Goal: Navigation & Orientation: Find specific page/section

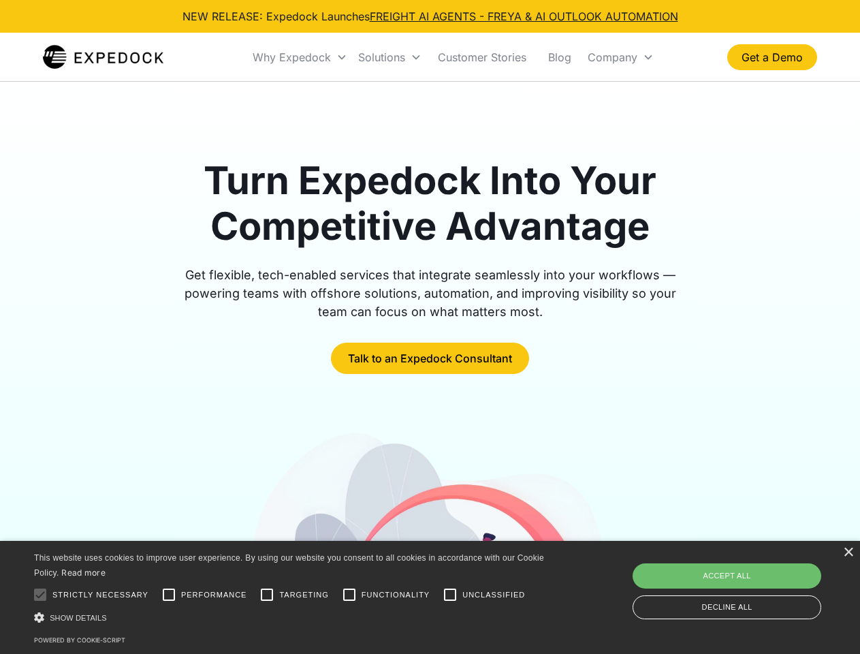
click at [300, 57] on div "Why Expedock" at bounding box center [292, 57] width 78 height 14
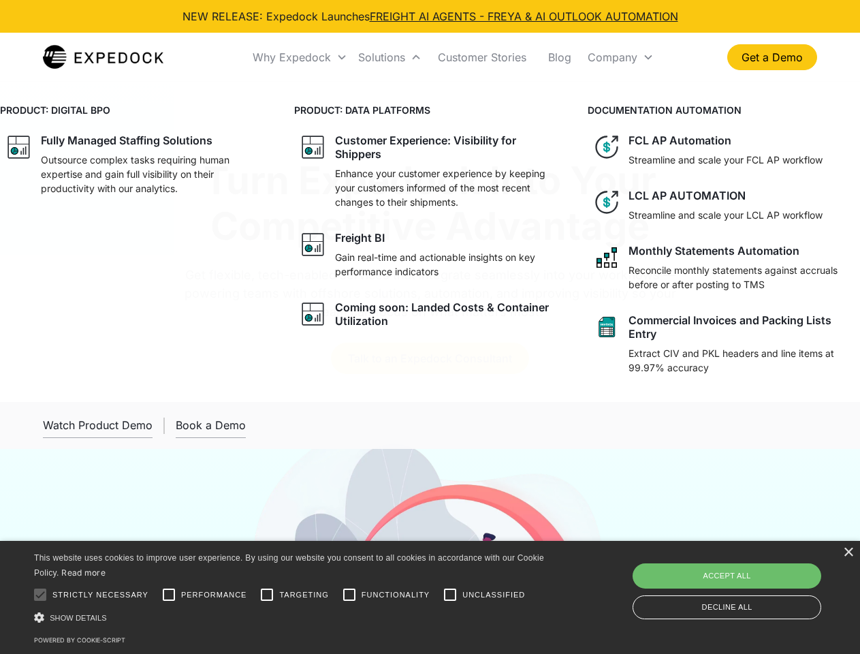
click at [390, 57] on div "Solutions" at bounding box center [381, 57] width 47 height 14
click at [621, 57] on div "Company" at bounding box center [613, 57] width 50 height 14
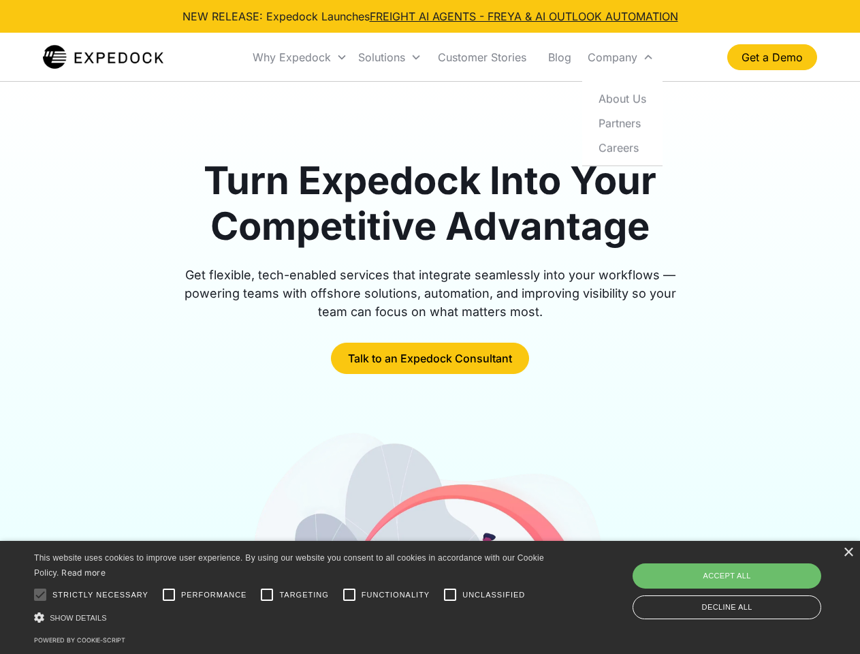
click at [40, 595] on div at bounding box center [40, 594] width 27 height 27
click at [169, 595] on input "Performance" at bounding box center [168, 594] width 27 height 27
checkbox input "true"
click at [267, 595] on input "Targeting" at bounding box center [266, 594] width 27 height 27
checkbox input "true"
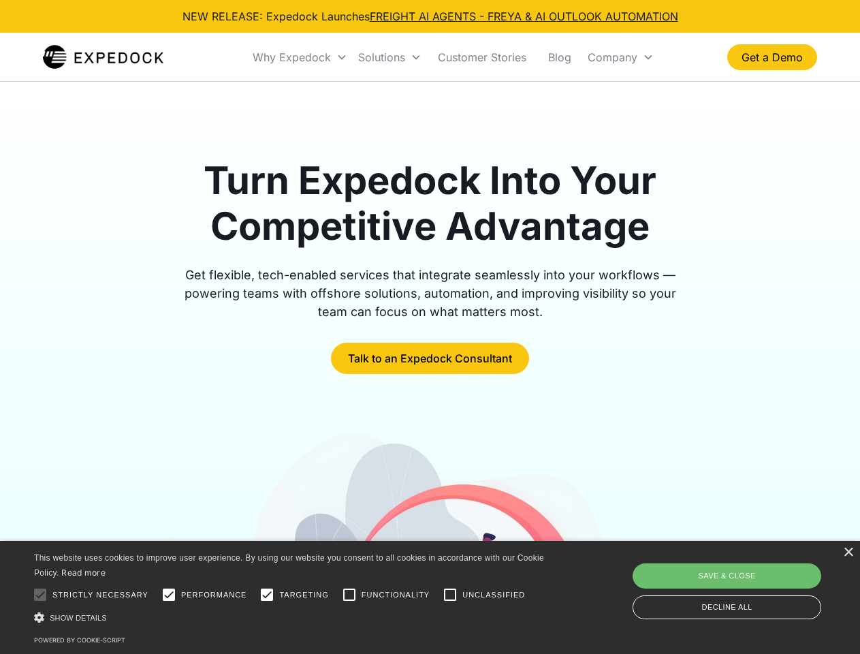
click at [349, 595] on input "Functionality" at bounding box center [349, 594] width 27 height 27
checkbox input "true"
click at [450, 595] on input "Unclassified" at bounding box center [450, 594] width 27 height 27
checkbox input "true"
click at [292, 617] on div "Show details Hide details" at bounding box center [291, 617] width 515 height 14
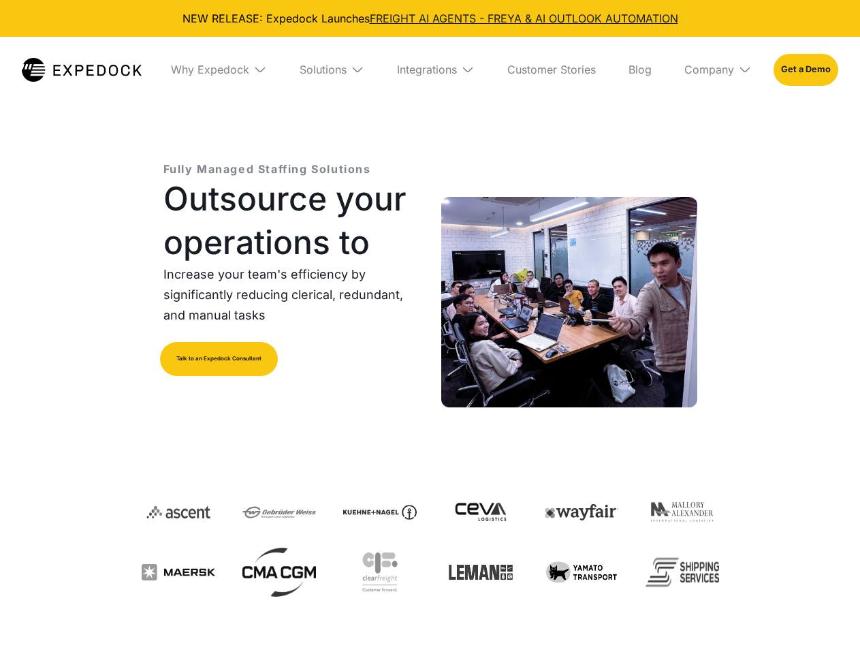
select select
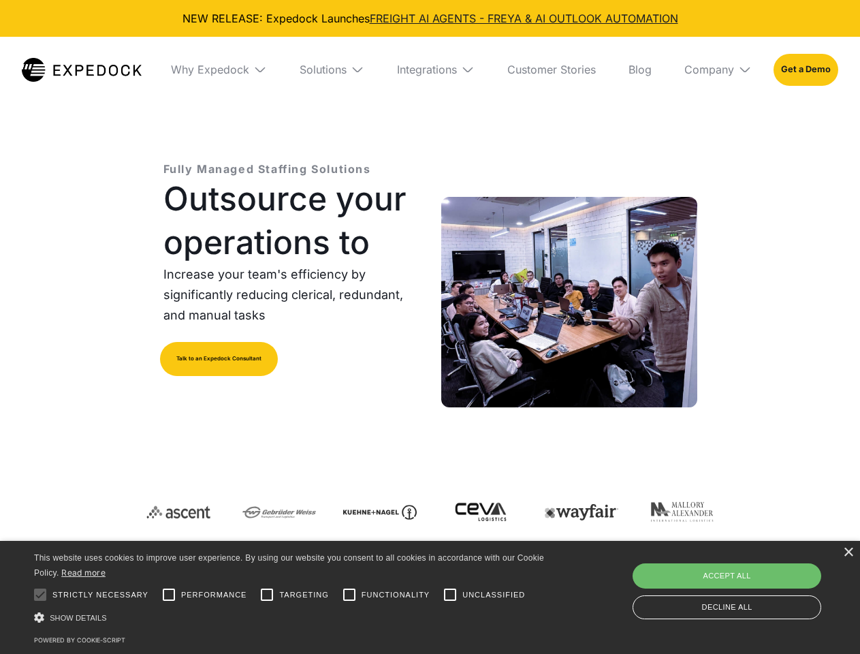
click at [430, 69] on div "Integrations" at bounding box center [427, 70] width 60 height 14
